Goal: Browse casually

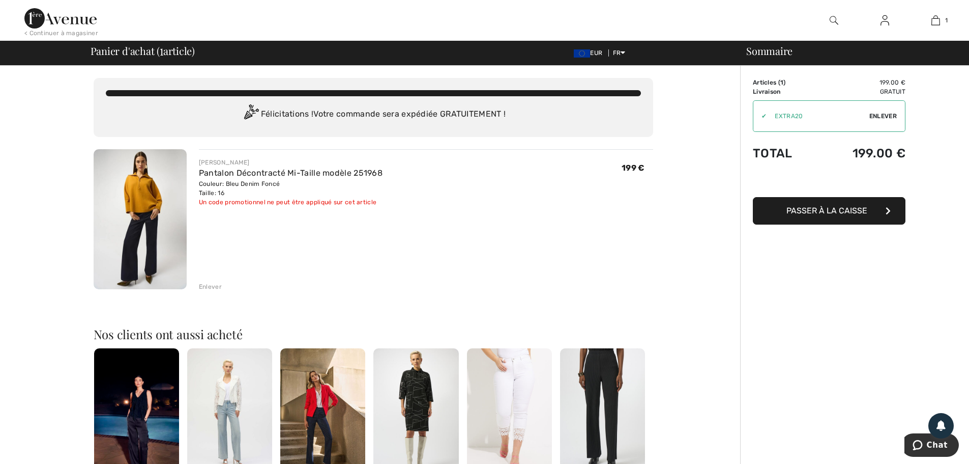
click at [139, 213] on img at bounding box center [140, 219] width 93 height 140
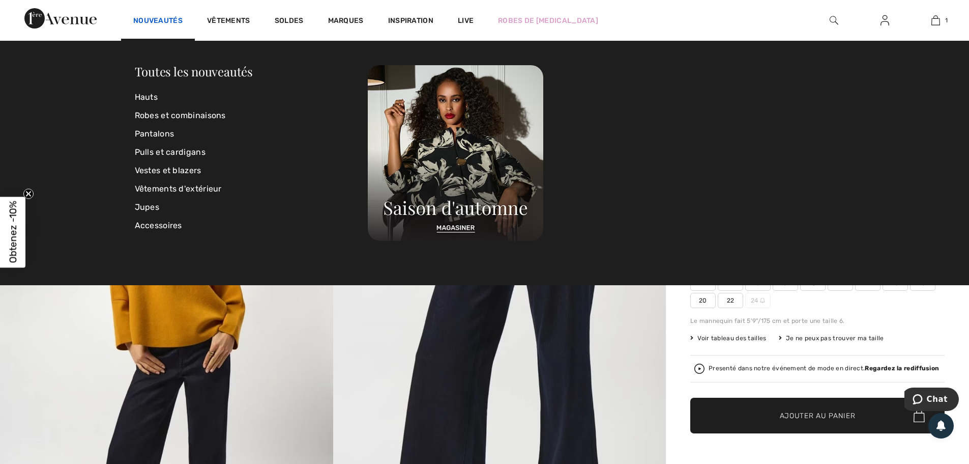
click at [157, 19] on link "Nouveautés" at bounding box center [157, 21] width 49 height 11
